Goal: Task Accomplishment & Management: Complete application form

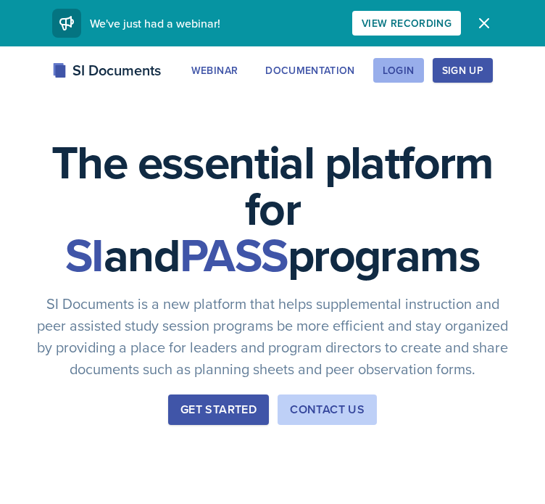
click at [419, 61] on button "Login" at bounding box center [399, 70] width 51 height 25
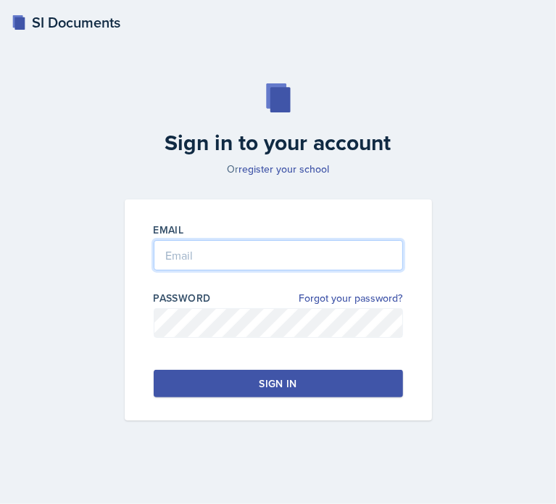
click at [287, 265] on input "email" at bounding box center [279, 255] width 250 height 30
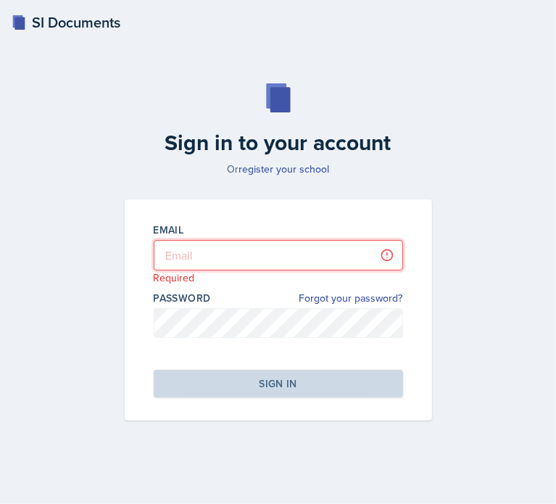
type input "[EMAIL_ADDRESS][DOMAIN_NAME]"
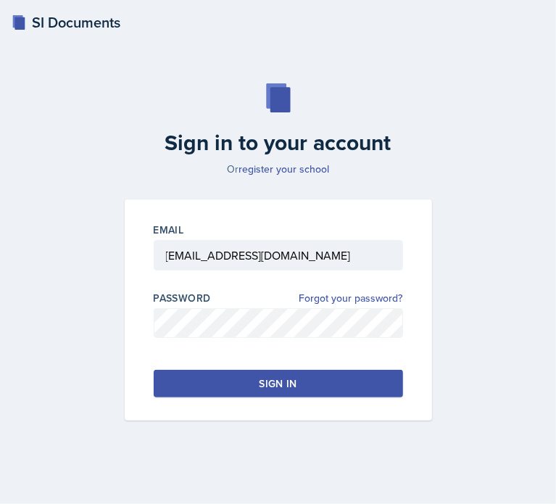
click at [272, 374] on button "Sign in" at bounding box center [279, 384] width 250 height 28
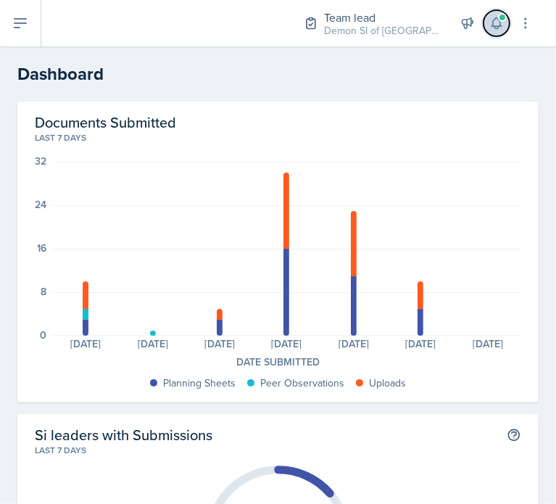
click at [501, 14] on span at bounding box center [502, 17] width 9 height 9
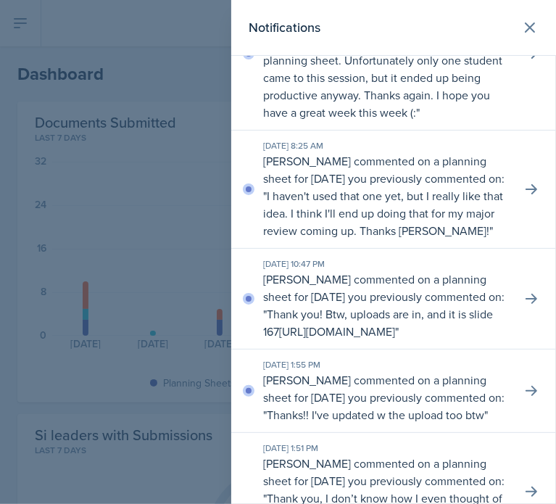
scroll to position [78, 0]
click at [519, 191] on button at bounding box center [532, 189] width 26 height 26
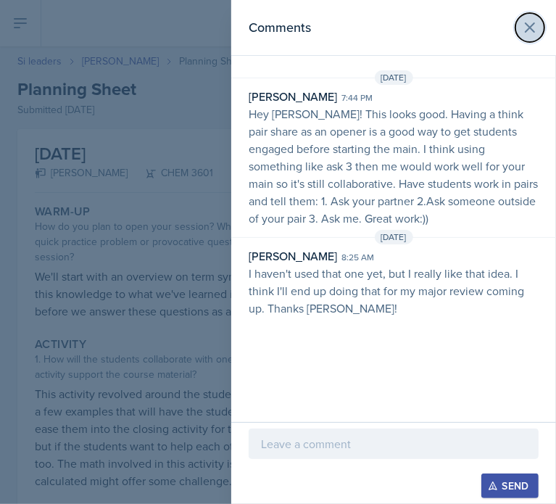
click at [537, 22] on icon at bounding box center [530, 27] width 17 height 17
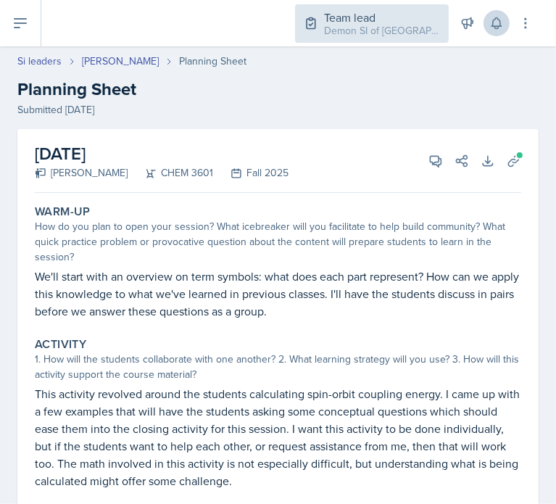
click at [318, 26] on icon at bounding box center [311, 23] width 15 height 15
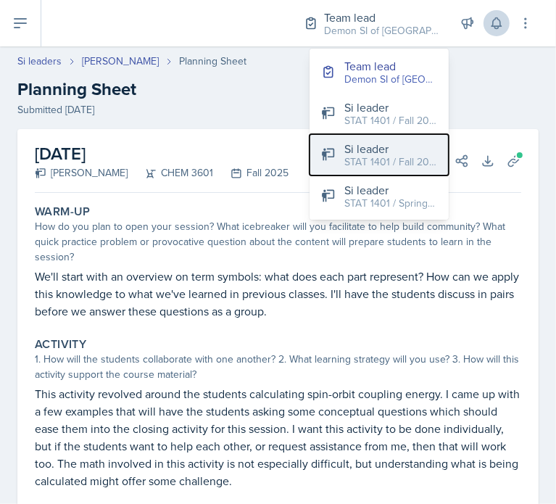
click at [342, 144] on button "Si leader STAT 1401 / Fall 2024" at bounding box center [379, 154] width 139 height 41
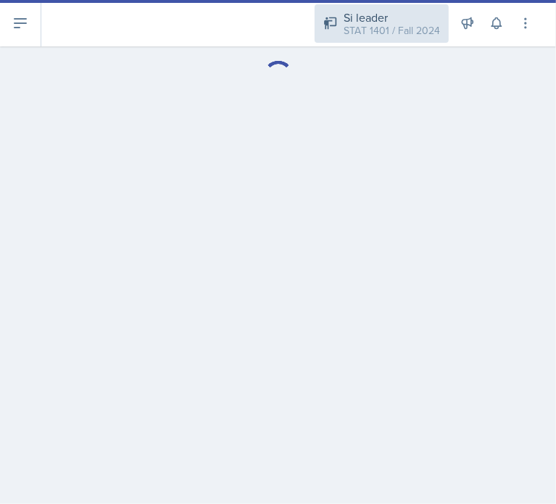
click at [424, 20] on div "Si leader" at bounding box center [392, 17] width 96 height 17
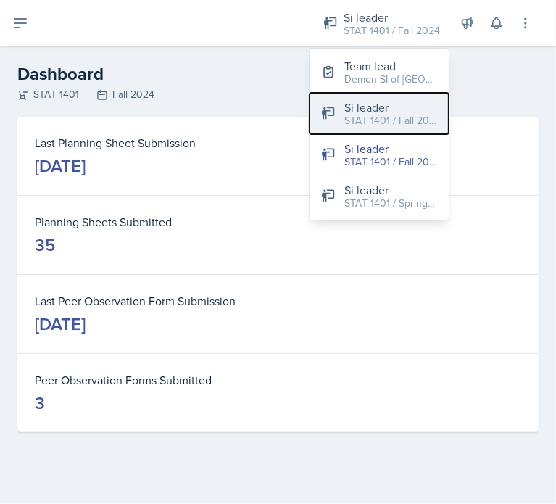
click at [394, 106] on div "Si leader" at bounding box center [391, 107] width 93 height 17
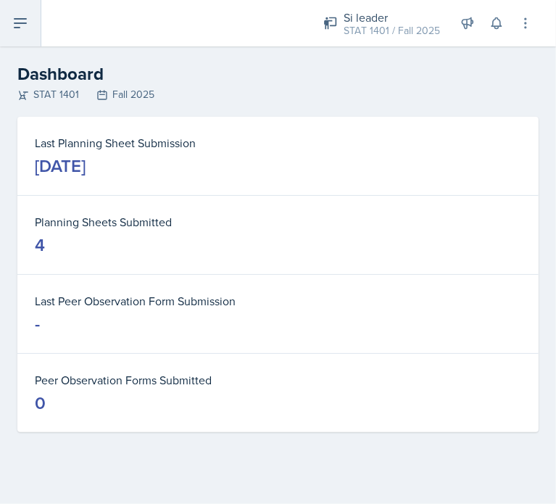
click at [17, 40] on button at bounding box center [20, 23] width 41 height 46
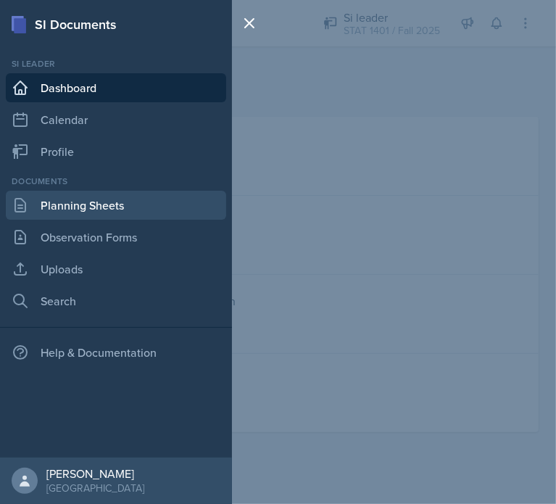
click at [48, 203] on link "Planning Sheets" at bounding box center [116, 205] width 220 height 29
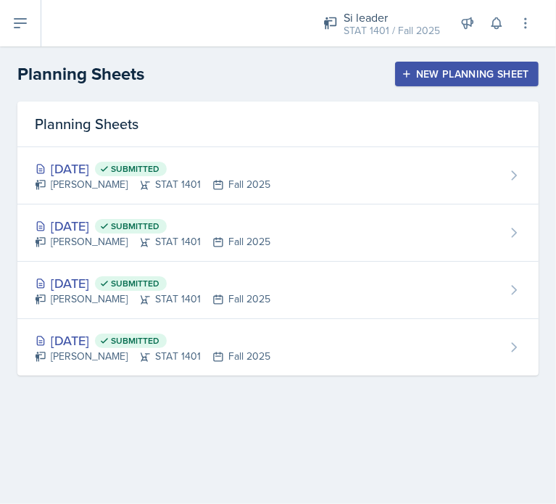
click at [409, 77] on icon "button" at bounding box center [407, 74] width 10 height 10
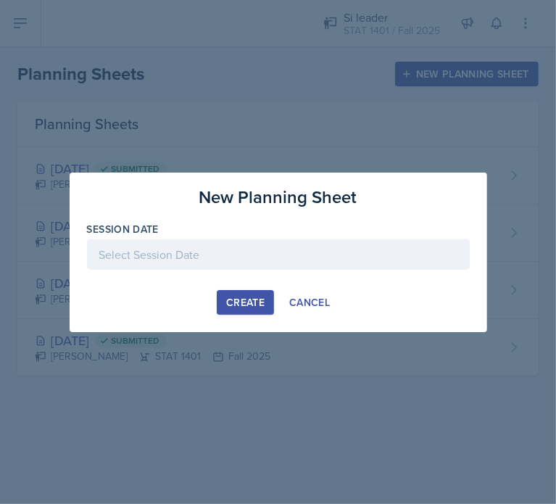
click at [227, 255] on div at bounding box center [278, 254] width 383 height 30
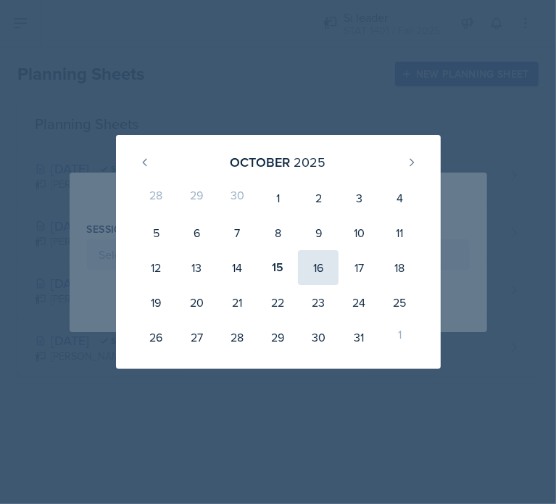
click at [325, 267] on div "16" at bounding box center [318, 267] width 41 height 35
type input "[DATE]"
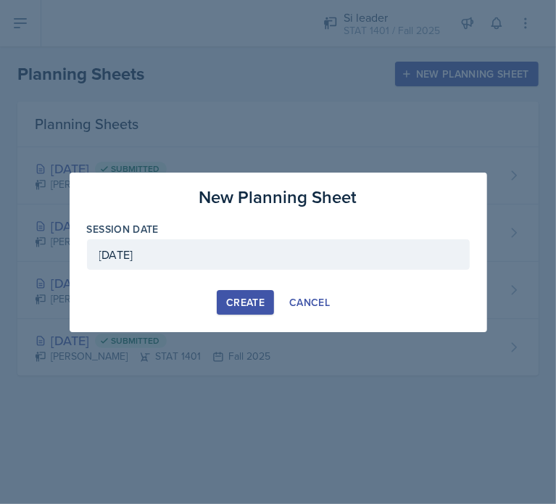
click at [252, 302] on div "Create" at bounding box center [245, 303] width 38 height 12
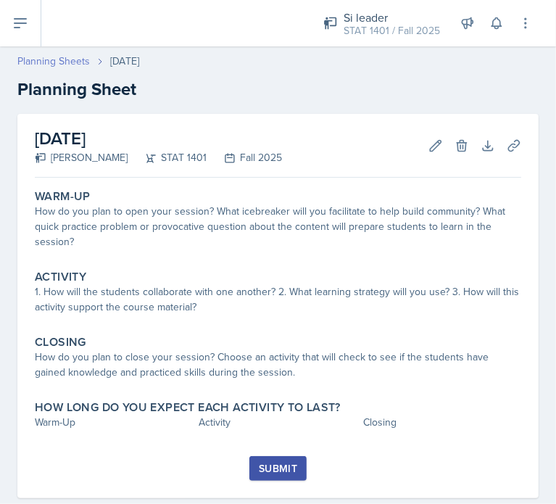
click at [81, 63] on link "Planning Sheets" at bounding box center [53, 61] width 73 height 15
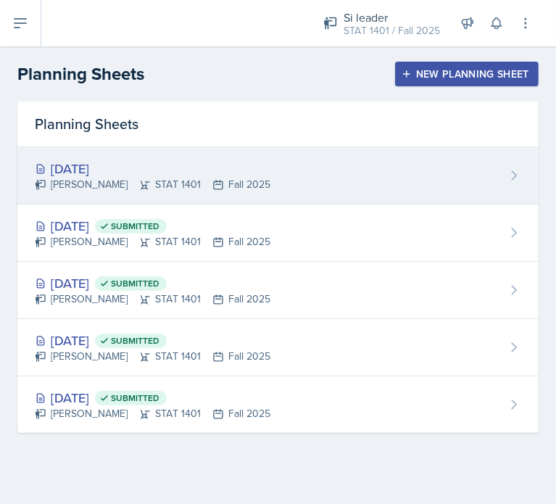
click at [115, 156] on div "[DATE] [PERSON_NAME] STAT 1401 Fall 2025" at bounding box center [278, 175] width 522 height 57
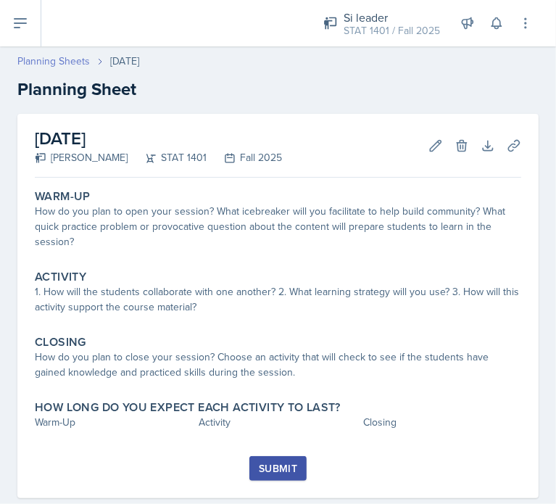
click at [28, 59] on link "Planning Sheets" at bounding box center [53, 61] width 73 height 15
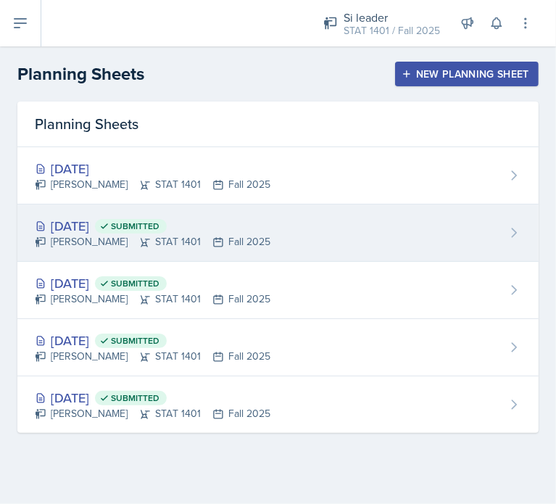
click at [110, 236] on div "[PERSON_NAME] STAT 1401 Fall 2025" at bounding box center [153, 241] width 236 height 15
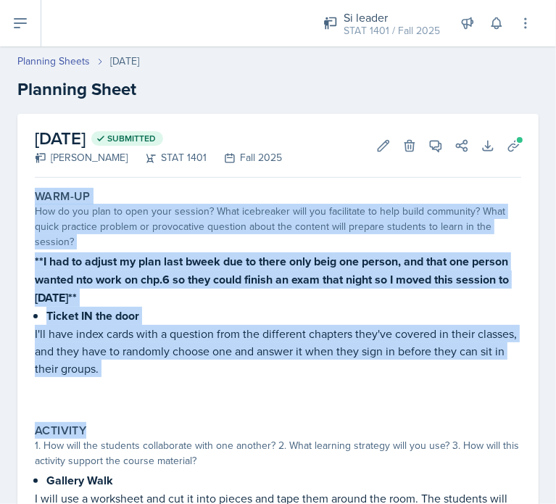
drag, startPoint x: 30, startPoint y: 197, endPoint x: 244, endPoint y: 413, distance: 304.1
click at [244, 413] on div "Warm-Up How do you plan to open your session? What icebreaker will you facilita…" at bounding box center [278, 509] width 487 height 651
click at [215, 386] on p at bounding box center [278, 384] width 487 height 15
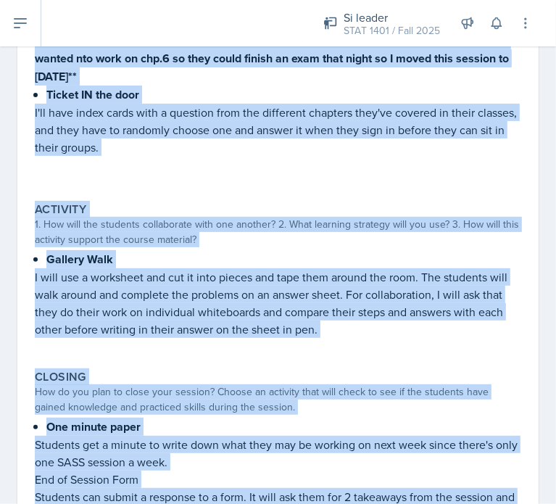
scroll to position [360, 0]
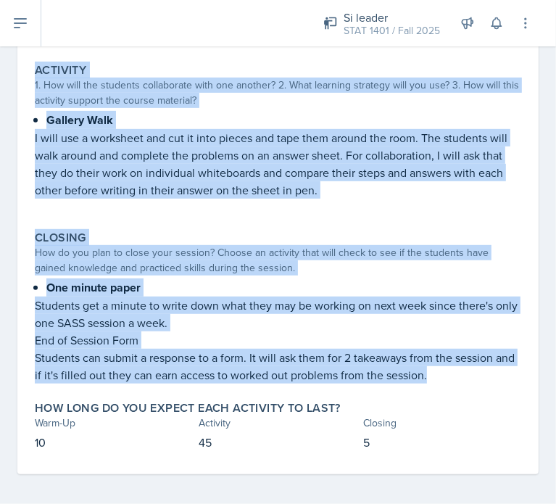
drag, startPoint x: 33, startPoint y: 263, endPoint x: 463, endPoint y: 368, distance: 443.0
click at [463, 368] on div "Warm-Up How do you plan to open your session? What icebreaker will you facilita…" at bounding box center [278, 148] width 487 height 651
copy div "**I had to adjust my plan last bweek due to there only beig one person, and tha…"
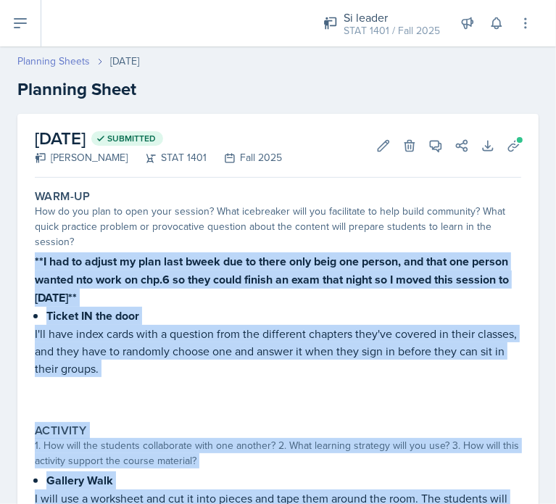
click at [73, 60] on link "Planning Sheets" at bounding box center [53, 61] width 73 height 15
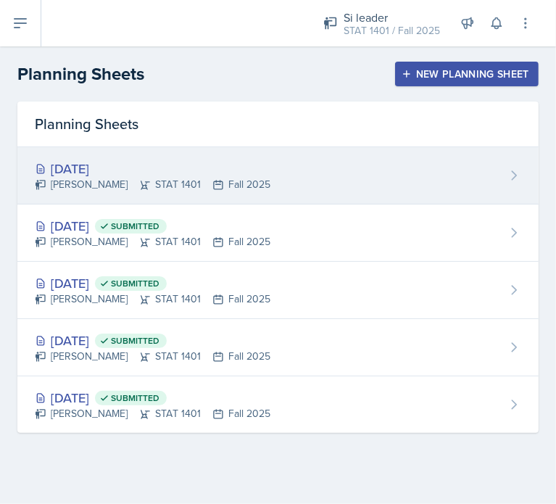
click at [200, 160] on div "[DATE]" at bounding box center [153, 169] width 236 height 20
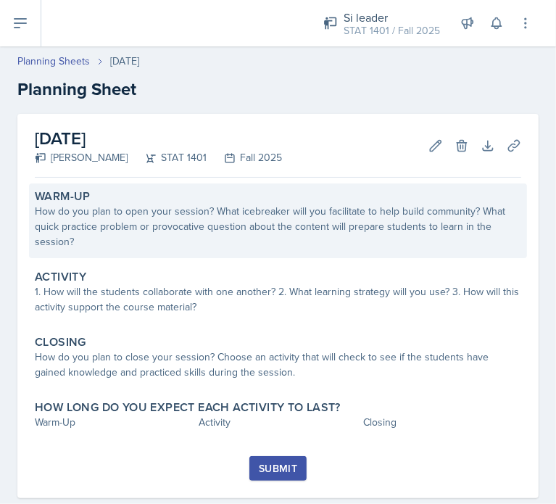
click at [144, 239] on div "How do you plan to open your session? What icebreaker will you facilitate to he…" at bounding box center [278, 227] width 487 height 46
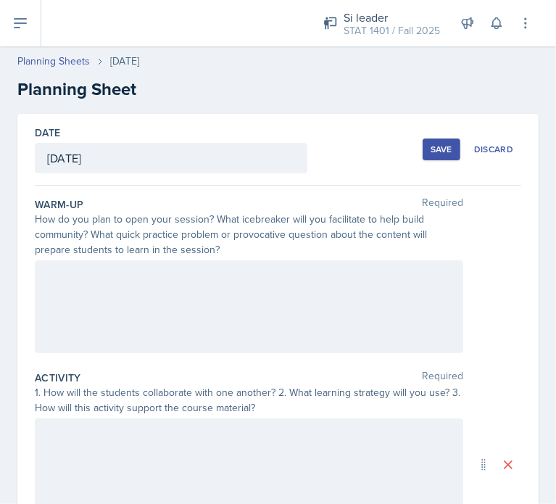
click at [182, 305] on div at bounding box center [249, 306] width 429 height 93
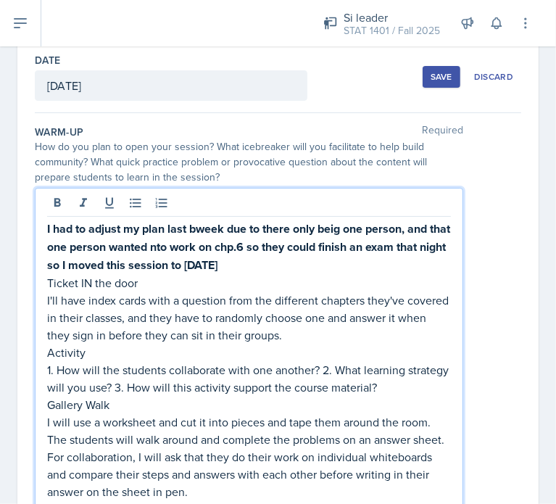
scroll to position [72, 0]
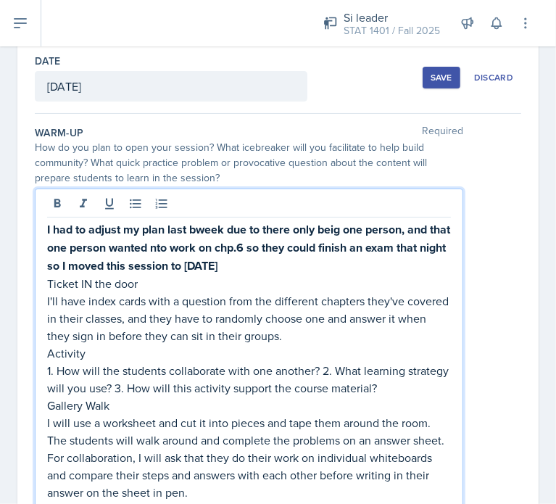
click at [200, 231] on strong "I had to adjust my plan last bweek due to there only beig one person, and that …" at bounding box center [250, 247] width 406 height 53
drag, startPoint x: 304, startPoint y: 261, endPoint x: 288, endPoint y: 228, distance: 36.3
click at [288, 228] on p "I had to adjust my plan last week due to there only beig one person, and that o…" at bounding box center [249, 247] width 404 height 54
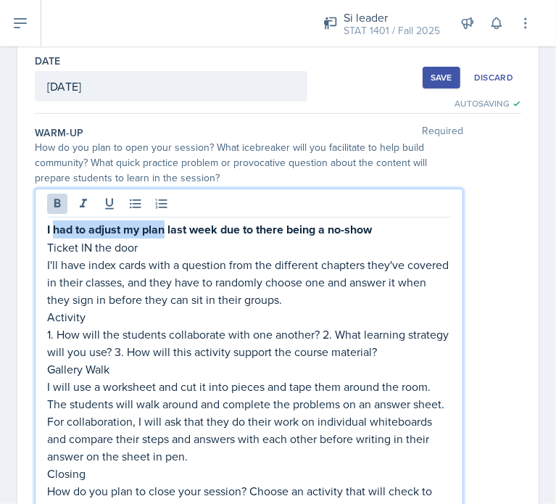
drag, startPoint x: 166, startPoint y: 231, endPoint x: 54, endPoint y: 234, distance: 111.7
click at [54, 234] on strong "I had to adjust my plan last week due to there being a no-show" at bounding box center [209, 229] width 325 height 17
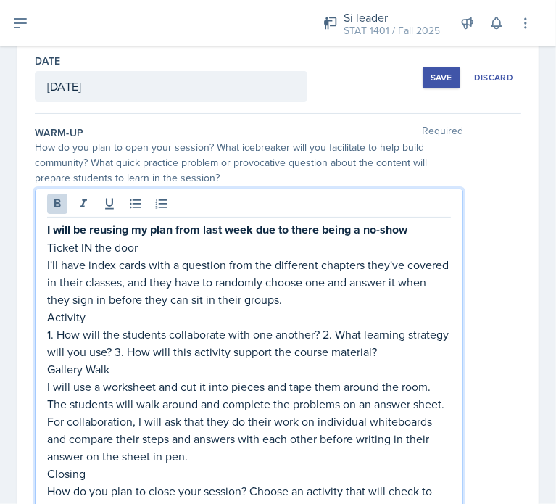
click at [416, 230] on p "I will be reusing my plan from last week due to there being a no-show" at bounding box center [249, 229] width 404 height 18
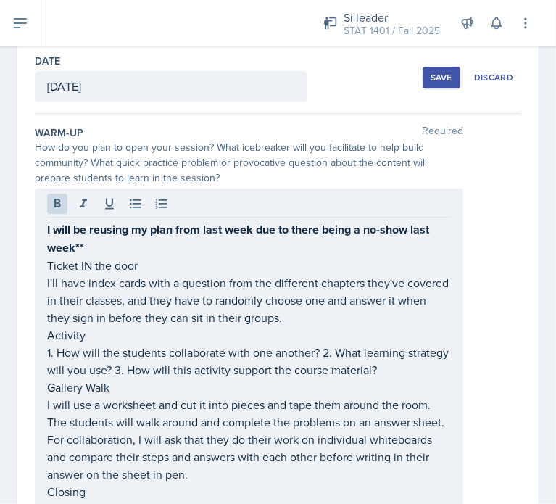
click at [44, 228] on div "I will be reusing my plan from last week due to there being a no-show last week…" at bounding box center [249, 444] width 429 height 510
click at [46, 228] on div "I will be reusing my plan from last week due to there being a no-show last week…" at bounding box center [249, 444] width 429 height 510
click at [49, 228] on div "I will be reusing my plan from last week due to there being a no-show last week…" at bounding box center [249, 444] width 429 height 510
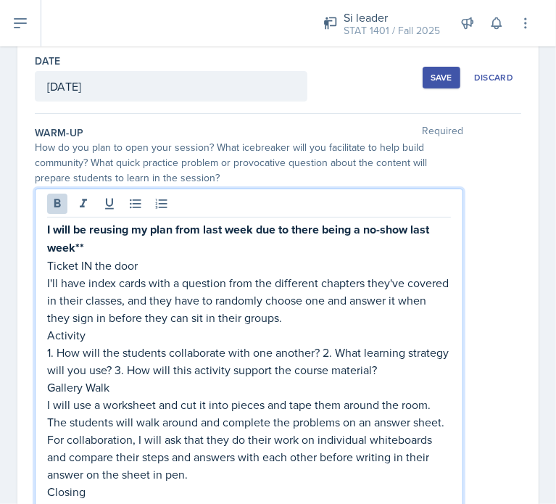
click at [49, 228] on strong "I will be reusing my plan from last week due to there being a no-show last week…" at bounding box center [239, 238] width 385 height 35
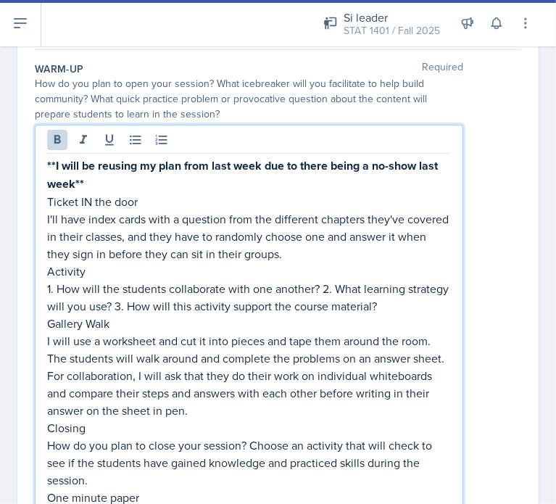
scroll to position [139, 0]
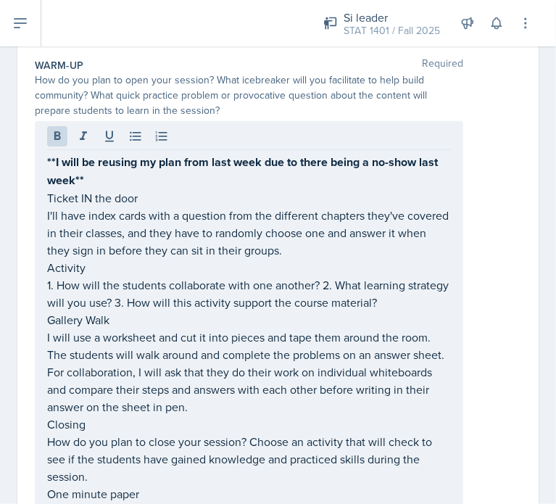
drag, startPoint x: 46, startPoint y: 260, endPoint x: 123, endPoint y: 271, distance: 77.6
click at [123, 271] on div "**I will be reusing my plan from last week due to there being a no-show last we…" at bounding box center [249, 376] width 429 height 510
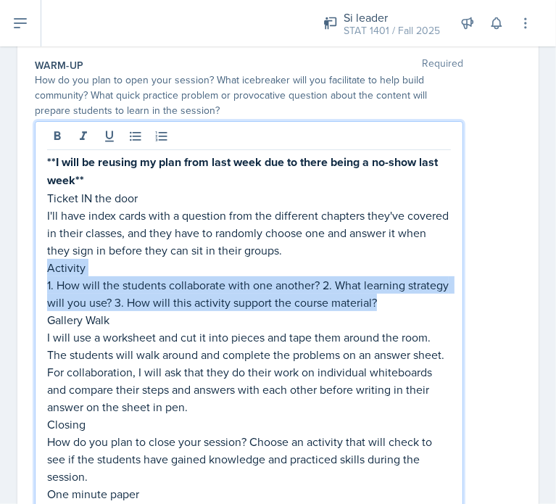
drag, startPoint x: 46, startPoint y: 265, endPoint x: 429, endPoint y: 297, distance: 384.3
click at [429, 297] on div "**I will be reusing my plan from last week due to there being a no-show last we…" at bounding box center [249, 388] width 404 height 471
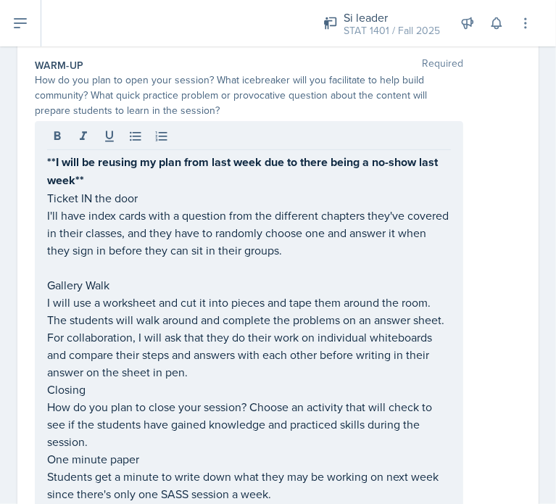
drag, startPoint x: 46, startPoint y: 281, endPoint x: 220, endPoint y: 351, distance: 188.4
click at [220, 351] on div "**I will be reusing my plan from last week due to there being a no-show last we…" at bounding box center [249, 358] width 429 height 475
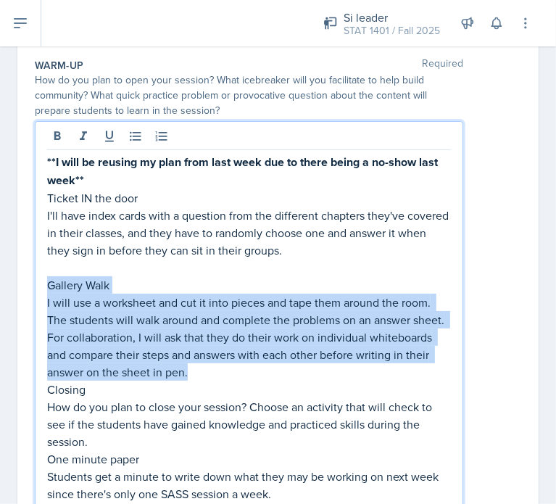
drag, startPoint x: 267, startPoint y: 368, endPoint x: 28, endPoint y: 281, distance: 253.8
click at [28, 281] on div "Date [DATE] [DATE] 28 29 30 1 2 3 4 5 6 7 8 9 10 11 12 13 14 15 16 17 18 19 20 …" at bounding box center [278, 509] width 522 height 1069
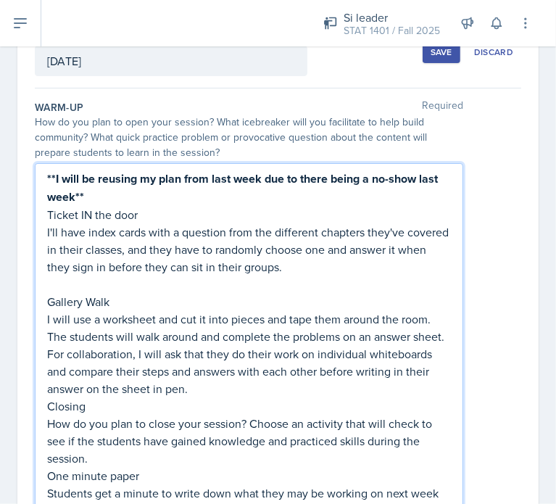
scroll to position [97, 0]
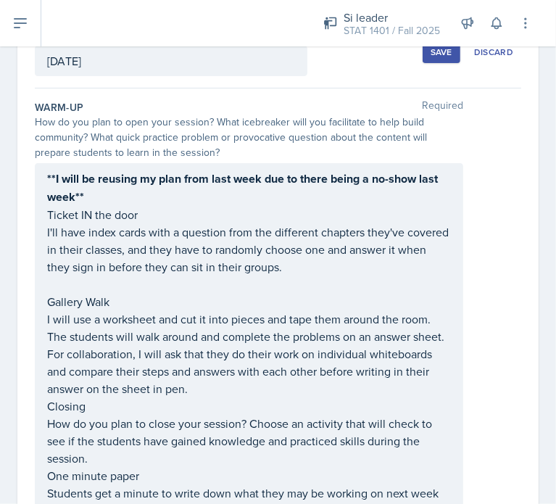
drag, startPoint x: 43, startPoint y: 295, endPoint x: 268, endPoint y: 374, distance: 238.1
click at [268, 374] on div "**I will be reusing my plan from last week due to there being a no-show last we…" at bounding box center [249, 388] width 429 height 450
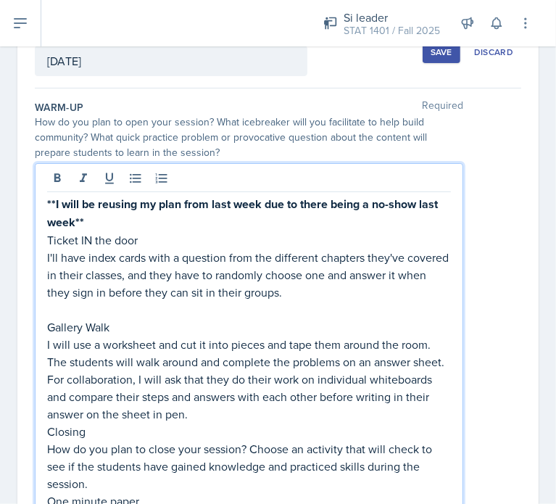
scroll to position [123, 0]
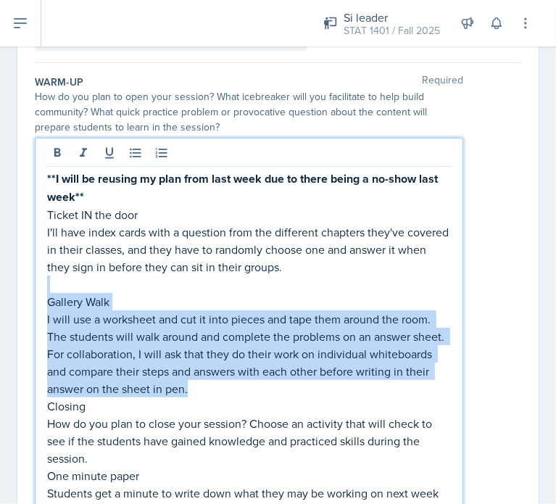
drag, startPoint x: 268, startPoint y: 389, endPoint x: 44, endPoint y: 281, distance: 248.8
click at [44, 281] on div "**I will be reusing my plan from last week due to there being a no-show last we…" at bounding box center [249, 375] width 429 height 475
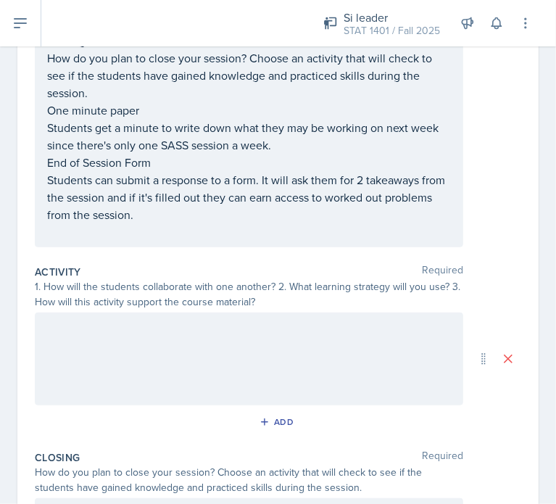
click at [70, 336] on div at bounding box center [249, 359] width 429 height 93
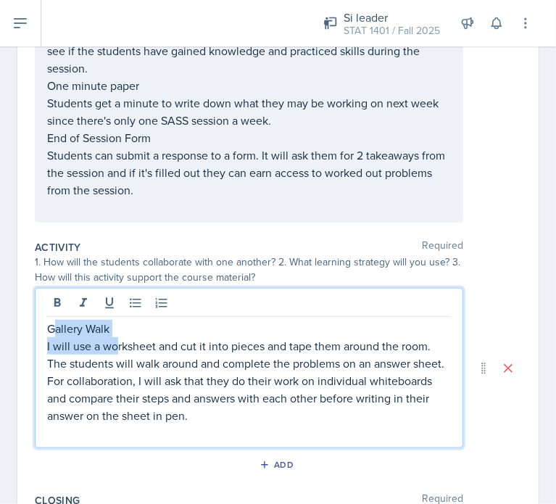
drag, startPoint x: 119, startPoint y: 334, endPoint x: 55, endPoint y: 320, distance: 65.5
click at [55, 320] on div "Gallery Walk I will use a worksheet and cut it into pieces and tape them around…" at bounding box center [249, 381] width 404 height 122
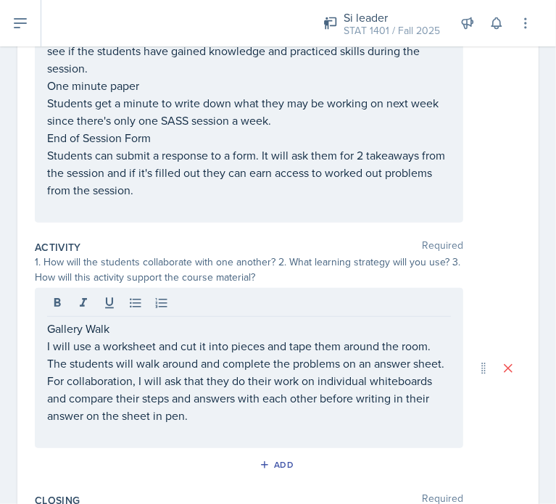
click at [122, 316] on div "Gallery Walk I will use a worksheet and cut it into pieces and tape them around…" at bounding box center [249, 368] width 429 height 160
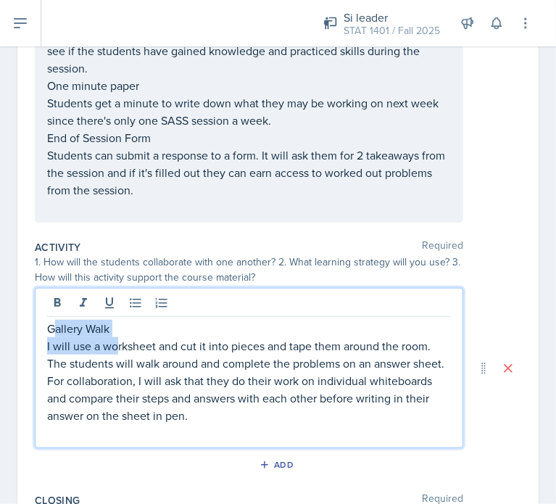
click at [120, 320] on p "Gallery Walk" at bounding box center [249, 328] width 404 height 17
drag, startPoint x: 120, startPoint y: 318, endPoint x: 43, endPoint y: 319, distance: 76.9
click at [43, 319] on div "Gallery Walk I will use a worksheet and cut it into pieces and tape them around…" at bounding box center [249, 368] width 429 height 160
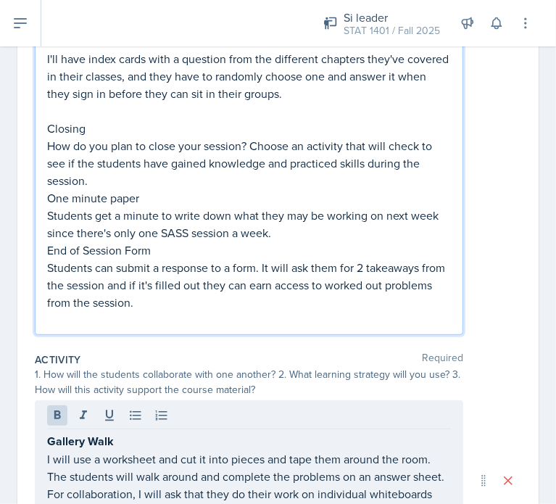
scroll to position [322, 0]
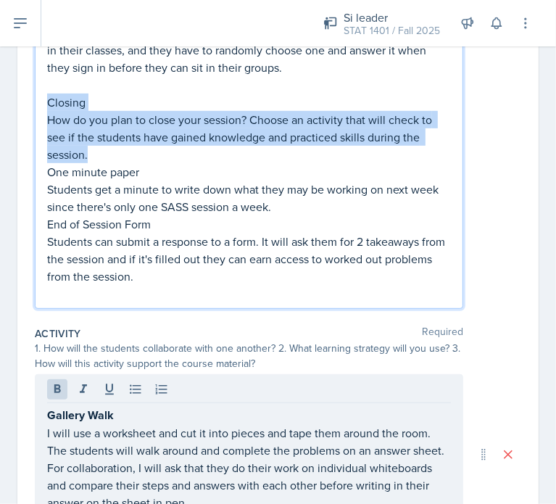
drag, startPoint x: 106, startPoint y: 156, endPoint x: 48, endPoint y: 107, distance: 75.7
click at [48, 107] on div "**I will be reusing my plan from last week due to there being a no-show last we…" at bounding box center [249, 136] width 404 height 332
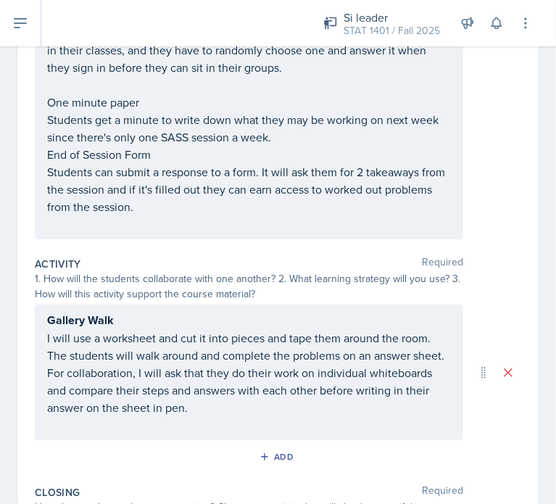
drag, startPoint x: 46, startPoint y: 101, endPoint x: 141, endPoint y: 162, distance: 112.3
click at [141, 162] on div "**I will be reusing my plan from last week due to there being a no-show last we…" at bounding box center [249, 88] width 429 height 301
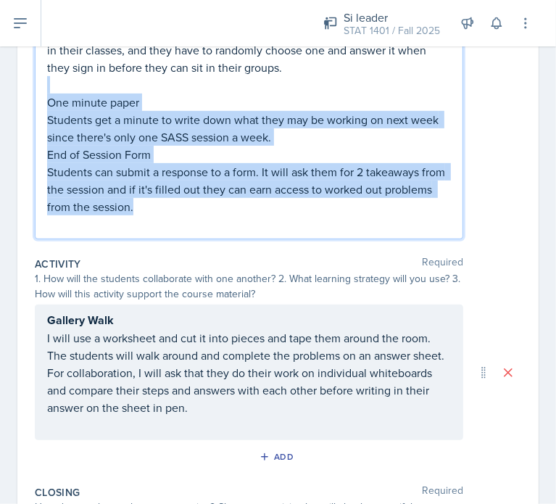
drag, startPoint x: 186, startPoint y: 203, endPoint x: 46, endPoint y: 91, distance: 179.1
click at [46, 91] on div "**I will be reusing my plan from last week due to there being a no-show last we…" at bounding box center [249, 88] width 429 height 301
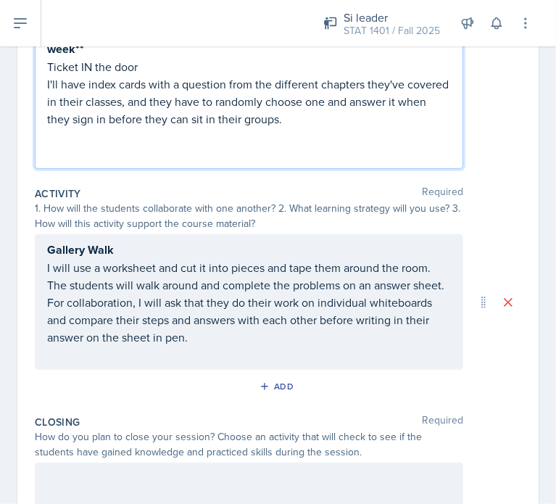
scroll to position [270, 0]
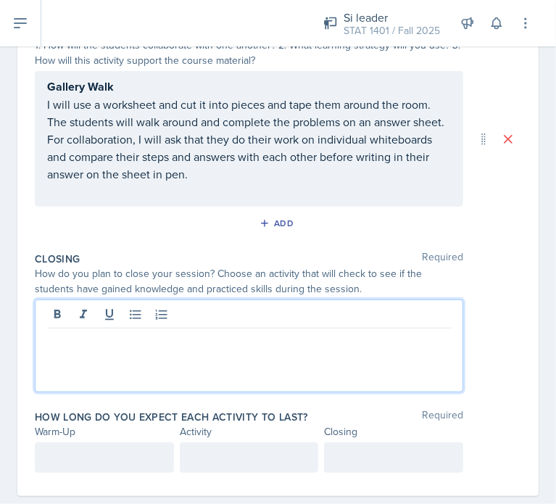
click at [86, 342] on p at bounding box center [249, 339] width 404 height 17
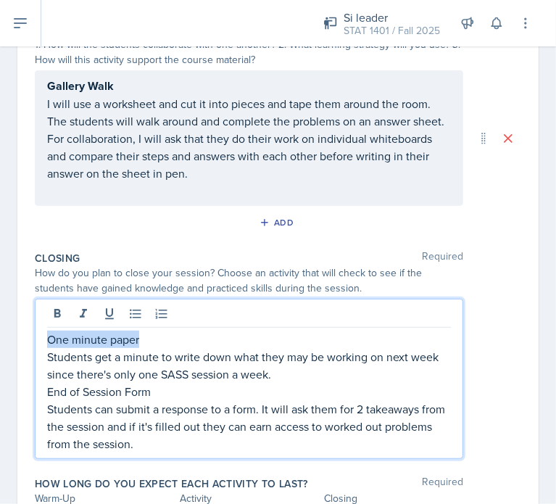
drag, startPoint x: 144, startPoint y: 331, endPoint x: 41, endPoint y: 329, distance: 103.0
click at [41, 329] on div "One minute paper Students get a minute to write down what they may be working o…" at bounding box center [249, 379] width 429 height 160
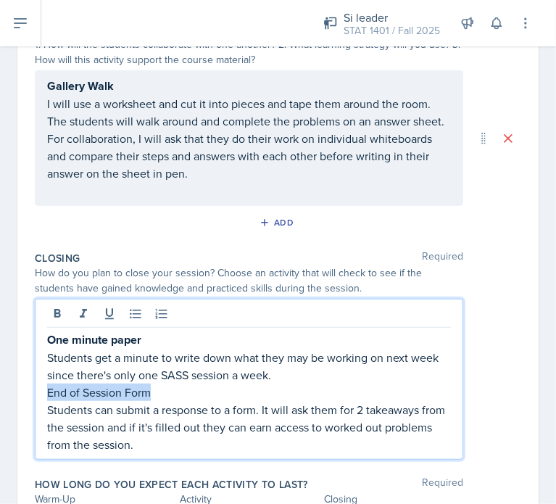
drag, startPoint x: 165, startPoint y: 389, endPoint x: 42, endPoint y: 390, distance: 123.3
click at [42, 390] on div "One minute paper Students get a minute to write down what they may be working o…" at bounding box center [249, 379] width 429 height 161
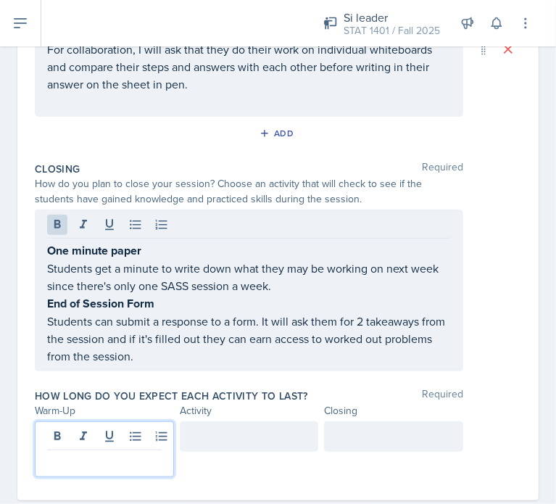
scroll to position [481, 0]
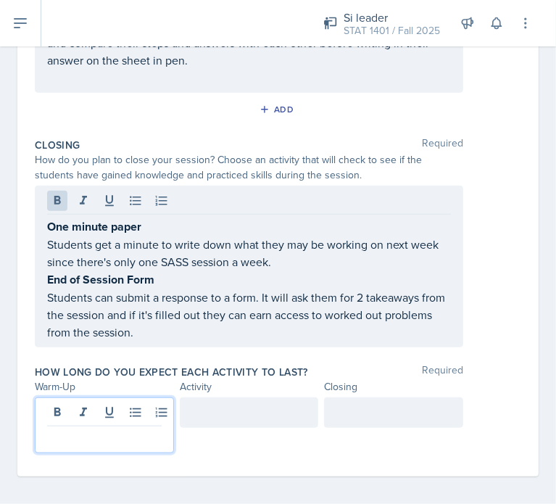
click at [48, 429] on p at bounding box center [104, 437] width 115 height 17
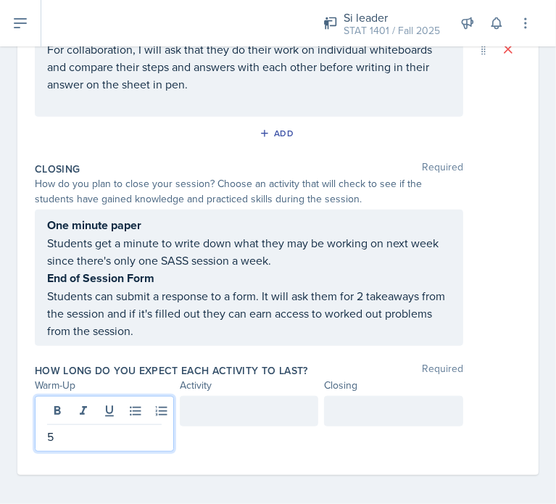
click at [186, 410] on div at bounding box center [249, 411] width 139 height 30
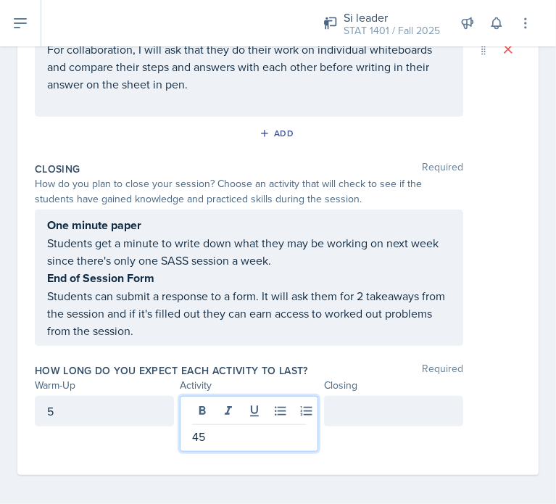
click at [374, 397] on div at bounding box center [393, 411] width 139 height 30
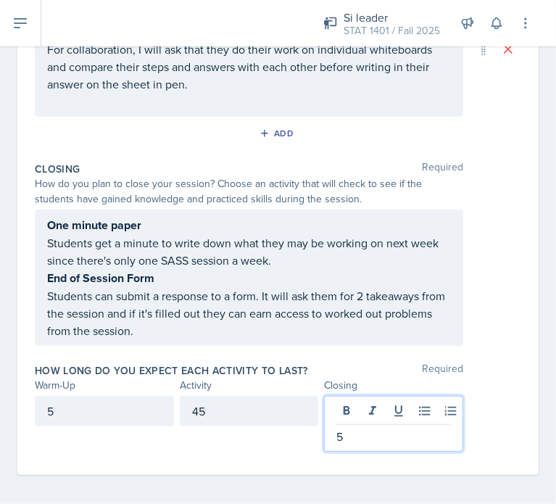
click at [104, 407] on div "5" at bounding box center [104, 411] width 139 height 30
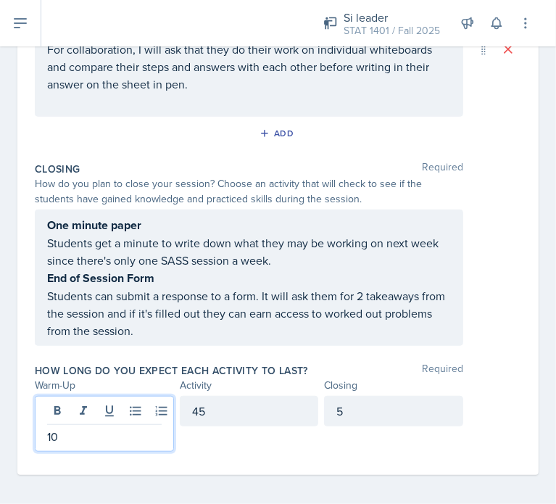
scroll to position [0, 0]
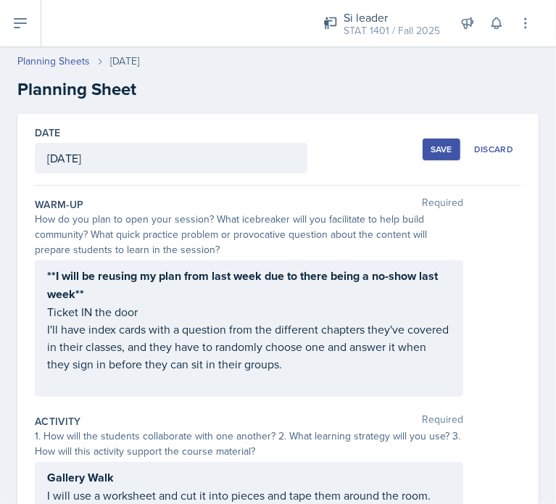
click at [423, 153] on button "Save" at bounding box center [442, 150] width 38 height 22
